Goal: Transaction & Acquisition: Purchase product/service

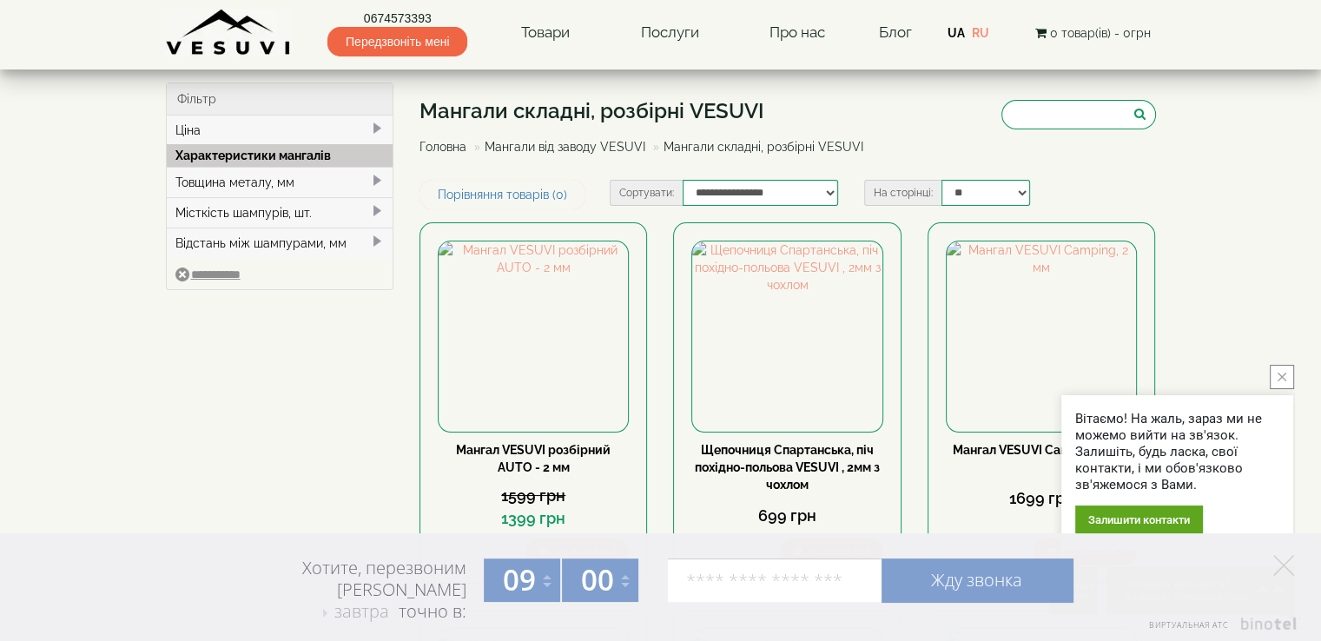
scroll to position [2866, 0]
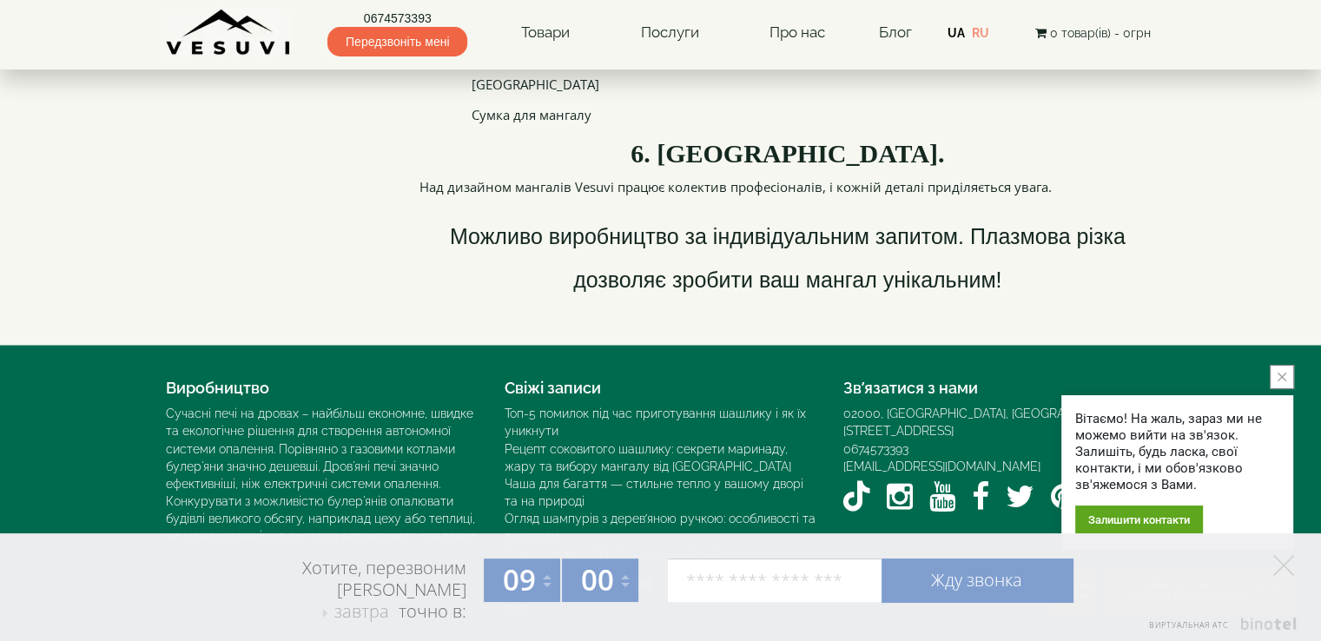
click at [398, 15] on link "0674573393" at bounding box center [397, 18] width 140 height 17
click at [892, 31] on link "Блог" at bounding box center [894, 31] width 33 height 17
